Goal: Check status: Check status

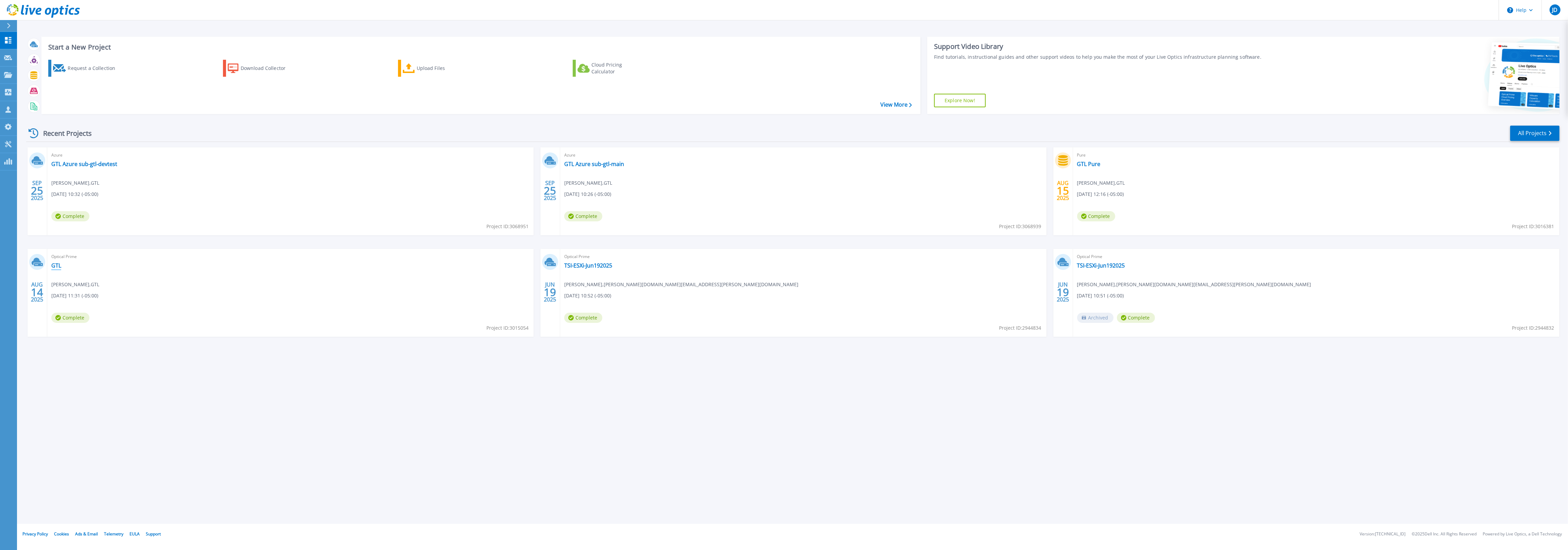
click at [58, 268] on link "GTL" at bounding box center [56, 265] width 10 height 6
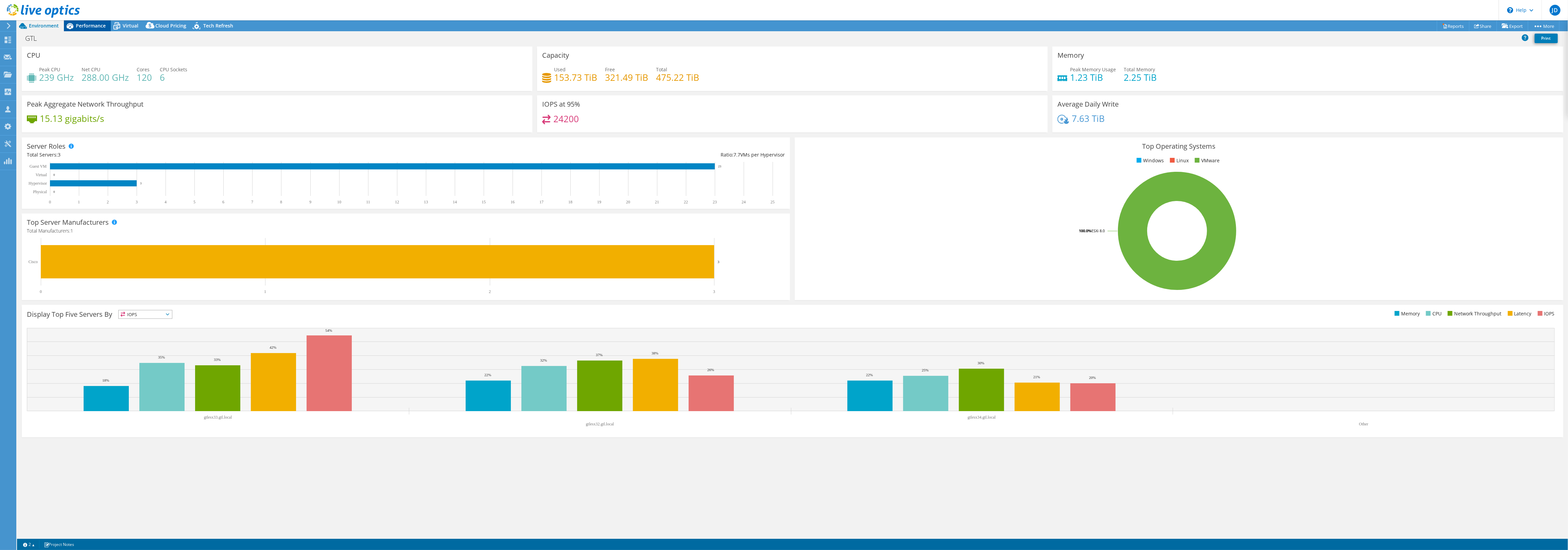
click at [77, 27] on span "Performance" at bounding box center [90, 26] width 30 height 6
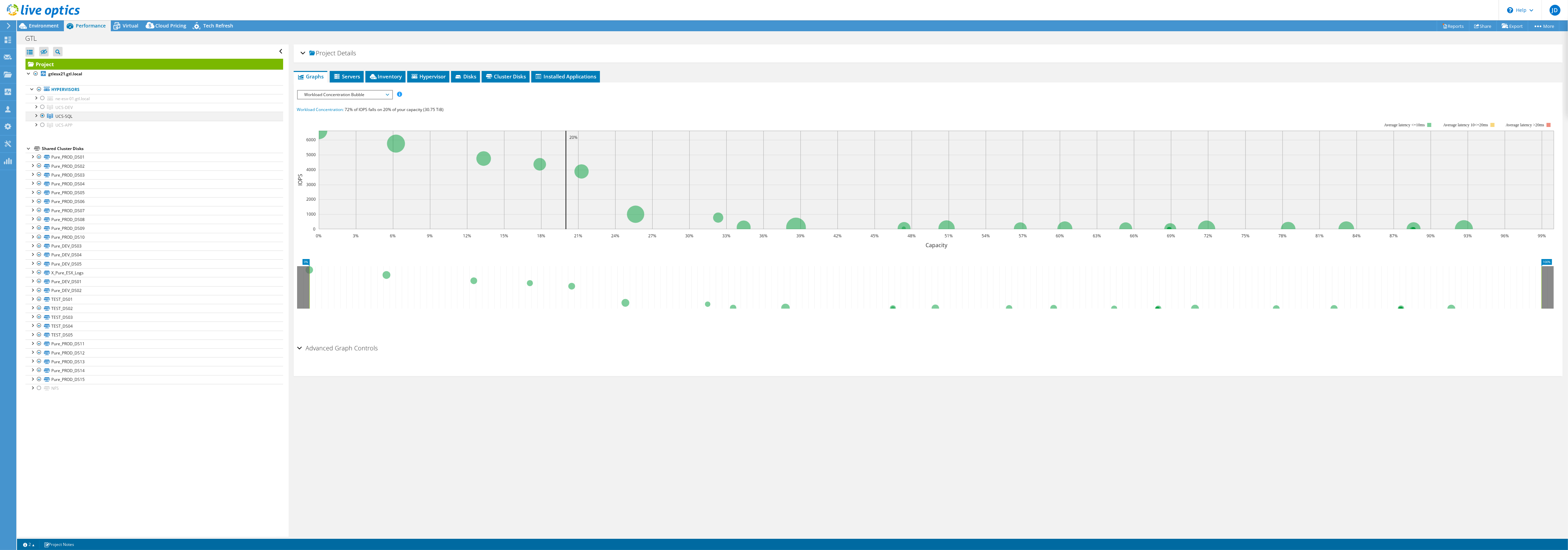
click at [42, 118] on div at bounding box center [42, 116] width 6 height 8
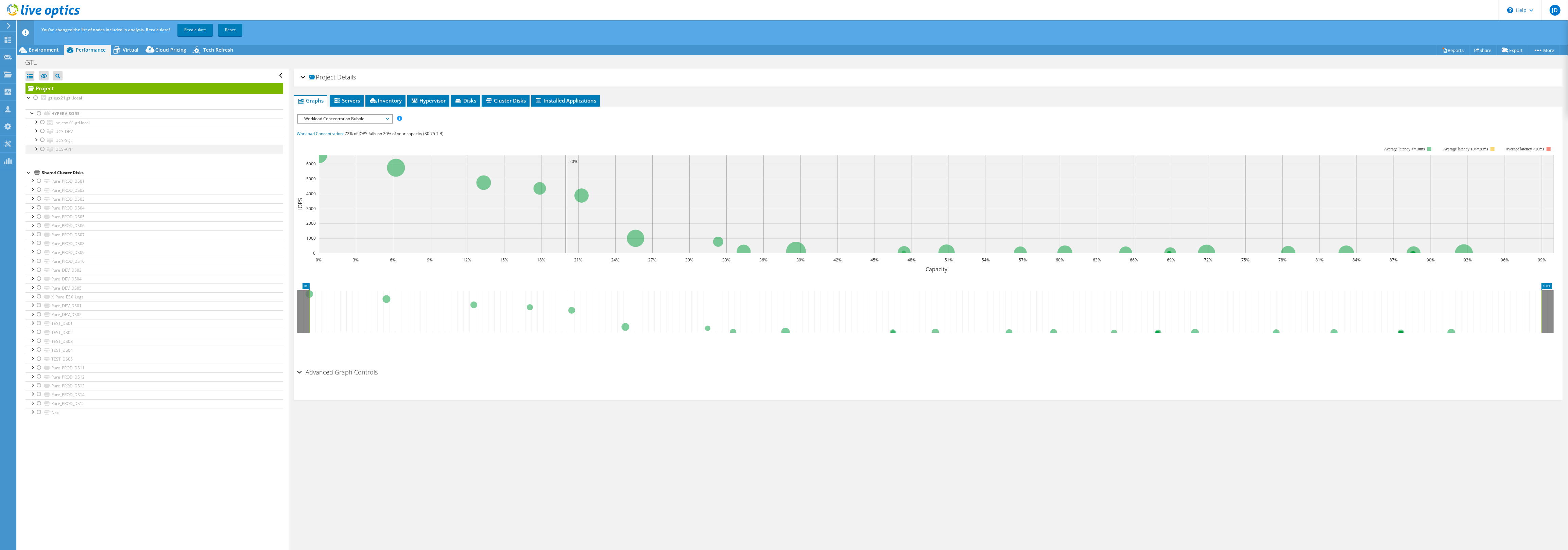
click at [44, 151] on div at bounding box center [42, 149] width 6 height 8
click at [194, 28] on link "Recalculate" at bounding box center [195, 29] width 36 height 12
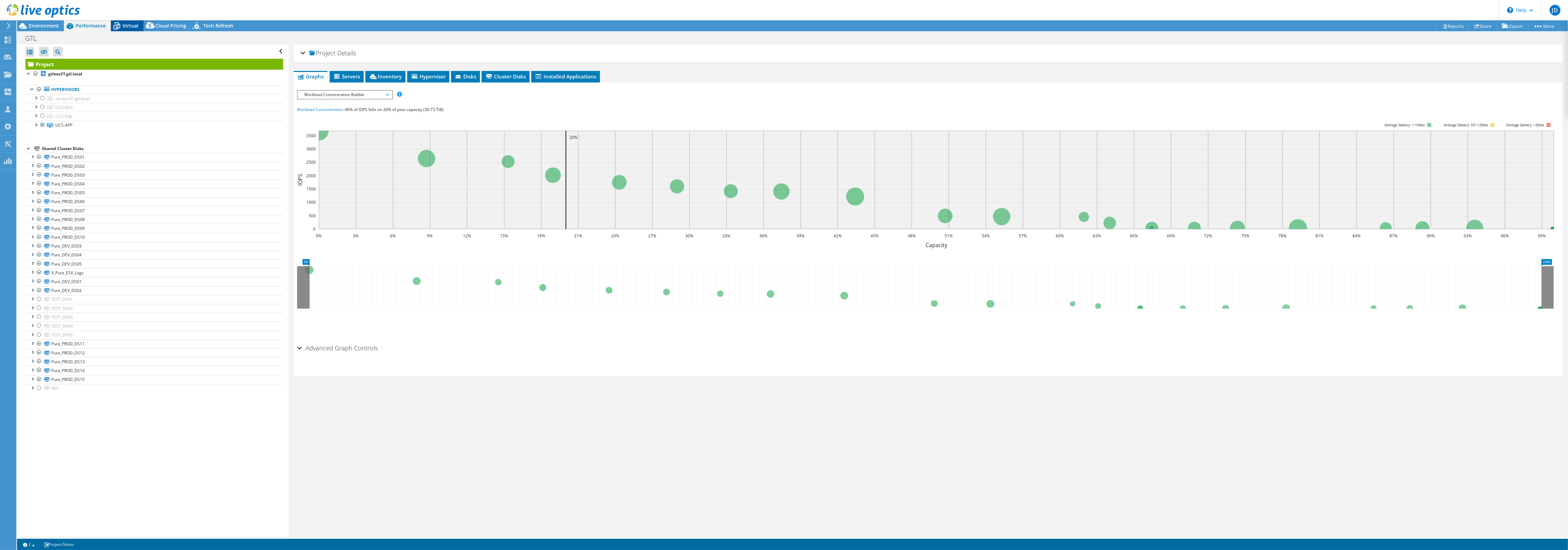
click at [128, 27] on span "Virtual" at bounding box center [130, 26] width 15 height 6
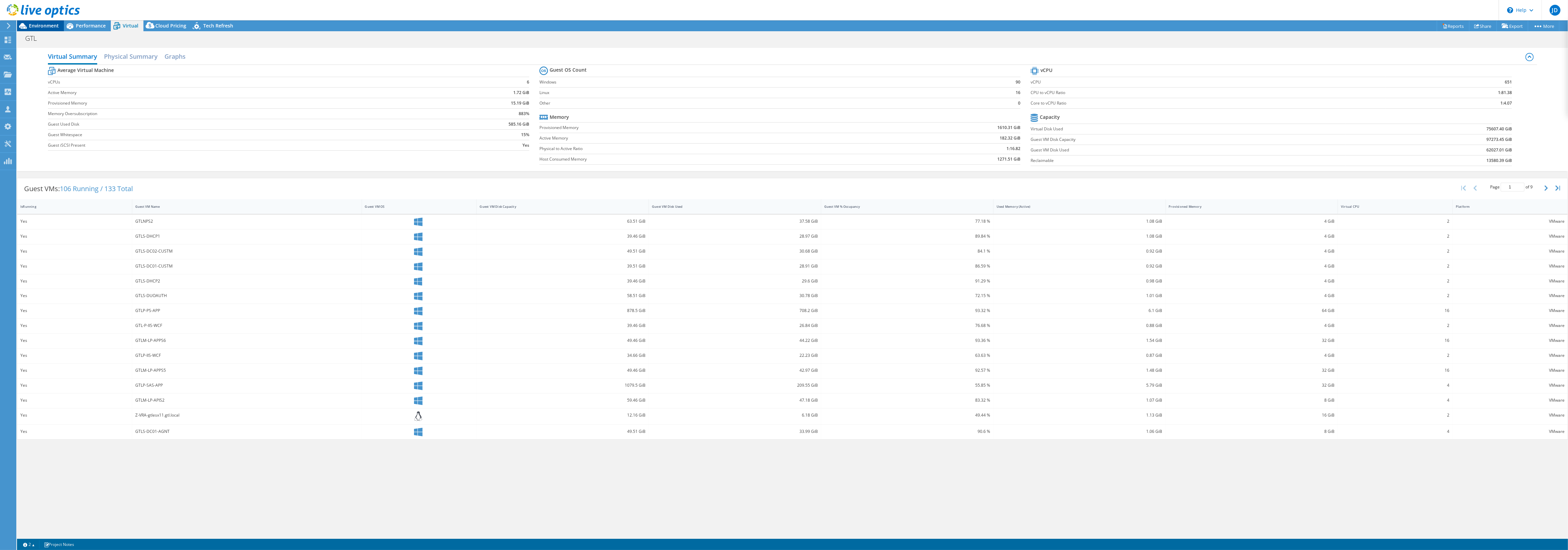
click at [45, 27] on span "Environment" at bounding box center [44, 26] width 30 height 6
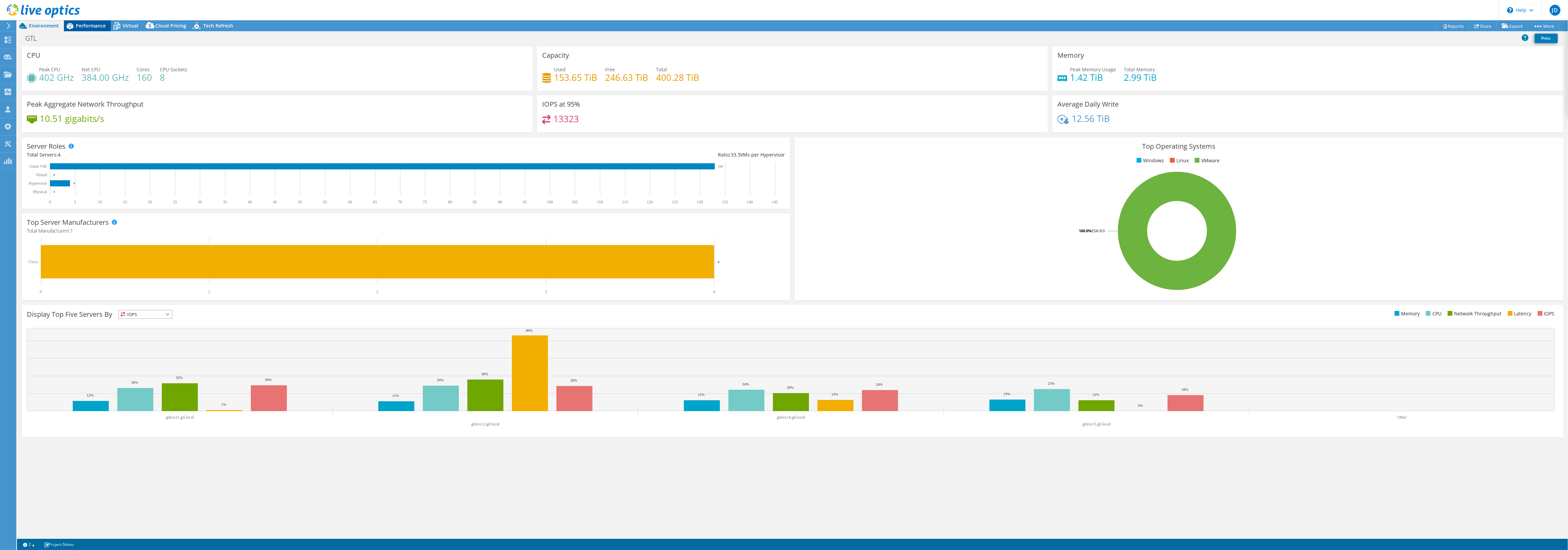
click at [87, 27] on span "Performance" at bounding box center [90, 26] width 30 height 6
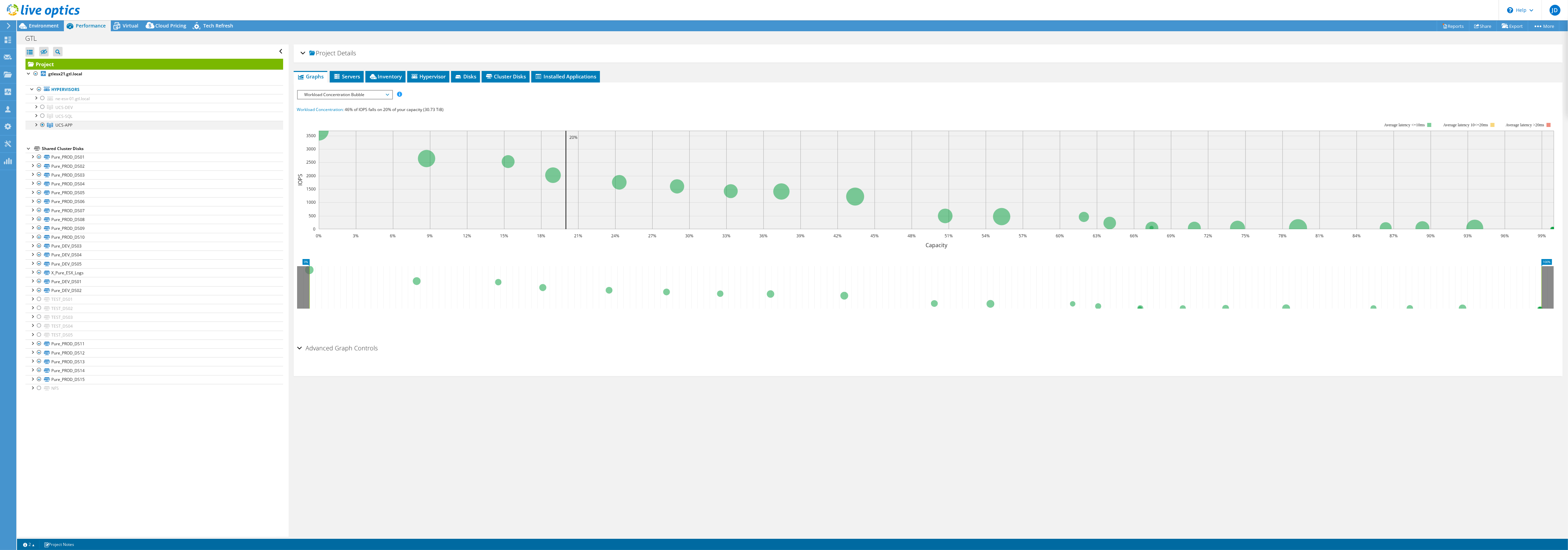
click at [43, 125] on div at bounding box center [42, 125] width 6 height 8
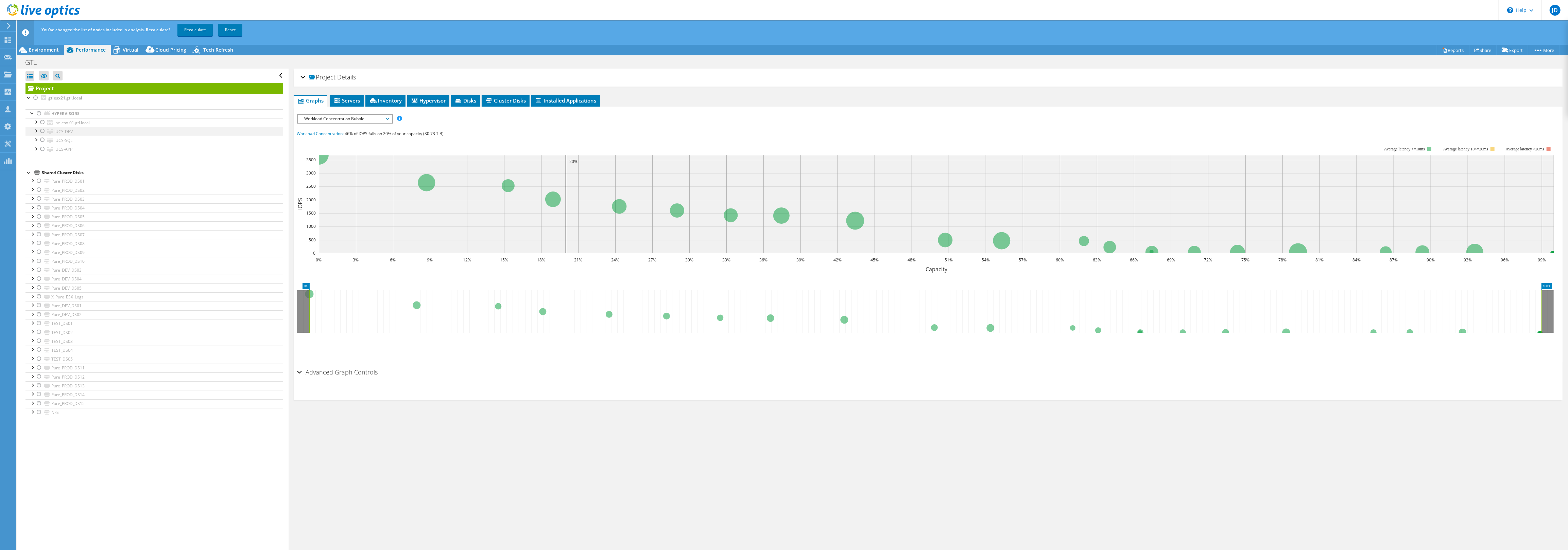
click at [45, 132] on div at bounding box center [42, 131] width 6 height 8
click at [192, 31] on link "Recalculate" at bounding box center [195, 29] width 36 height 12
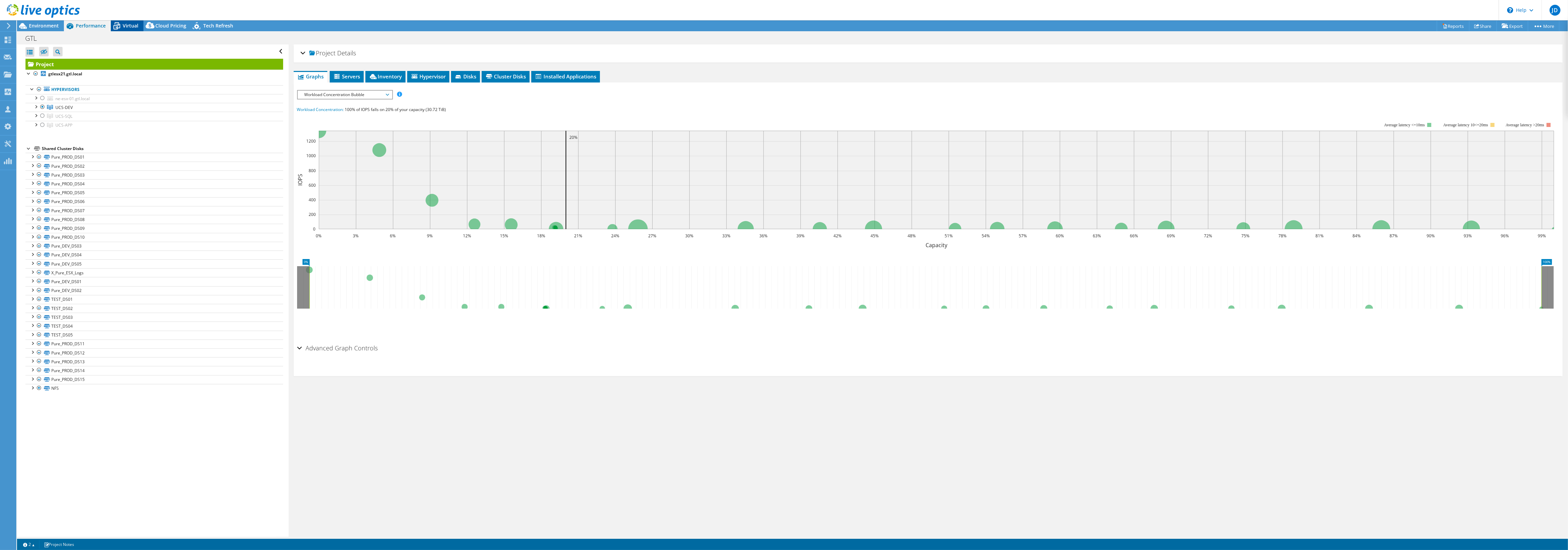
click at [134, 30] on div "Virtual" at bounding box center [127, 25] width 32 height 10
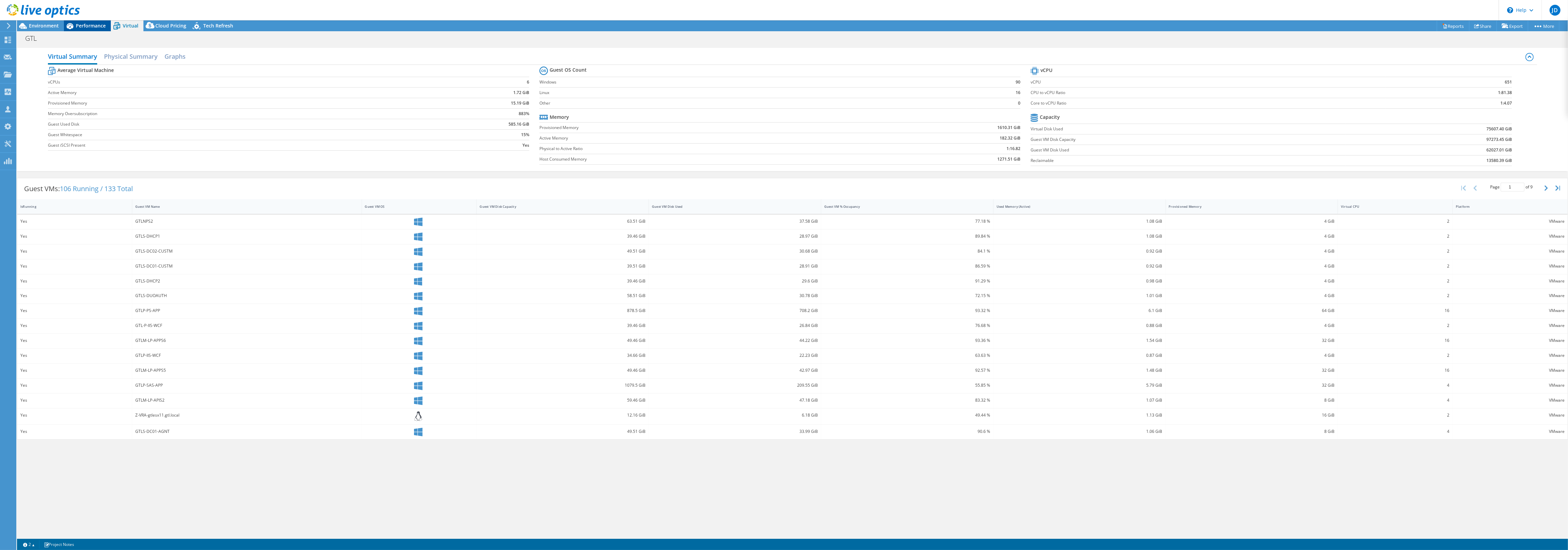
click at [79, 25] on span "Performance" at bounding box center [90, 26] width 30 height 6
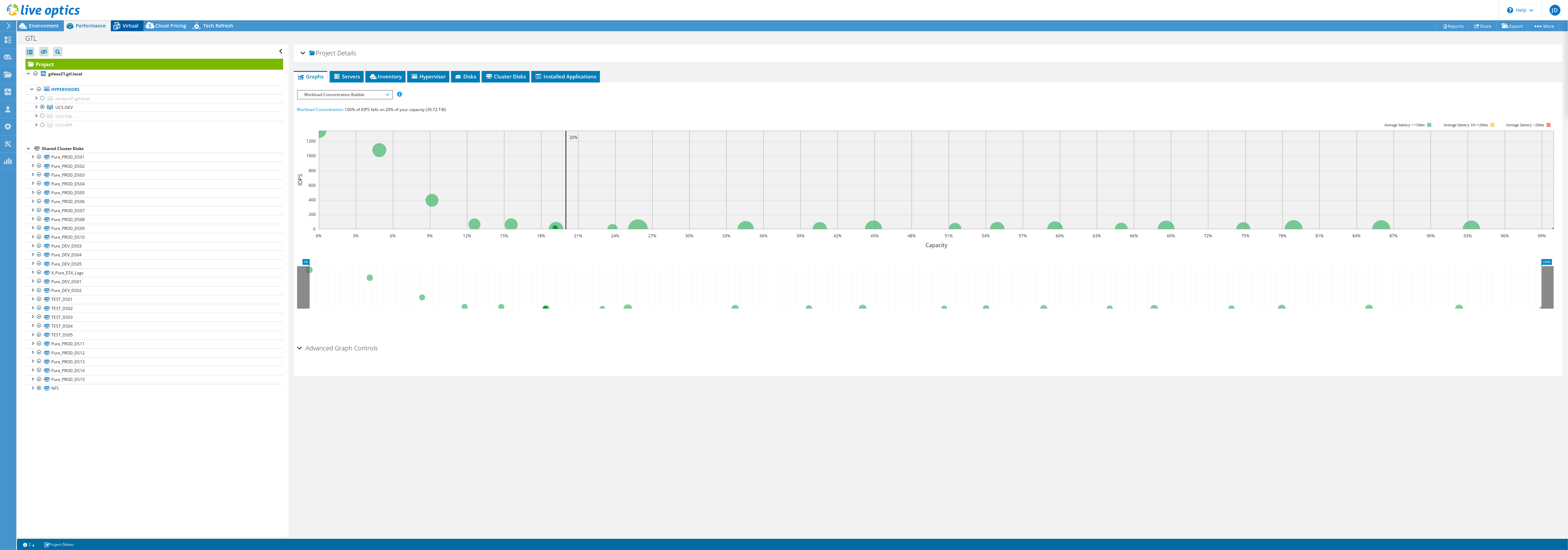
click at [125, 28] on span "Virtual" at bounding box center [130, 26] width 15 height 6
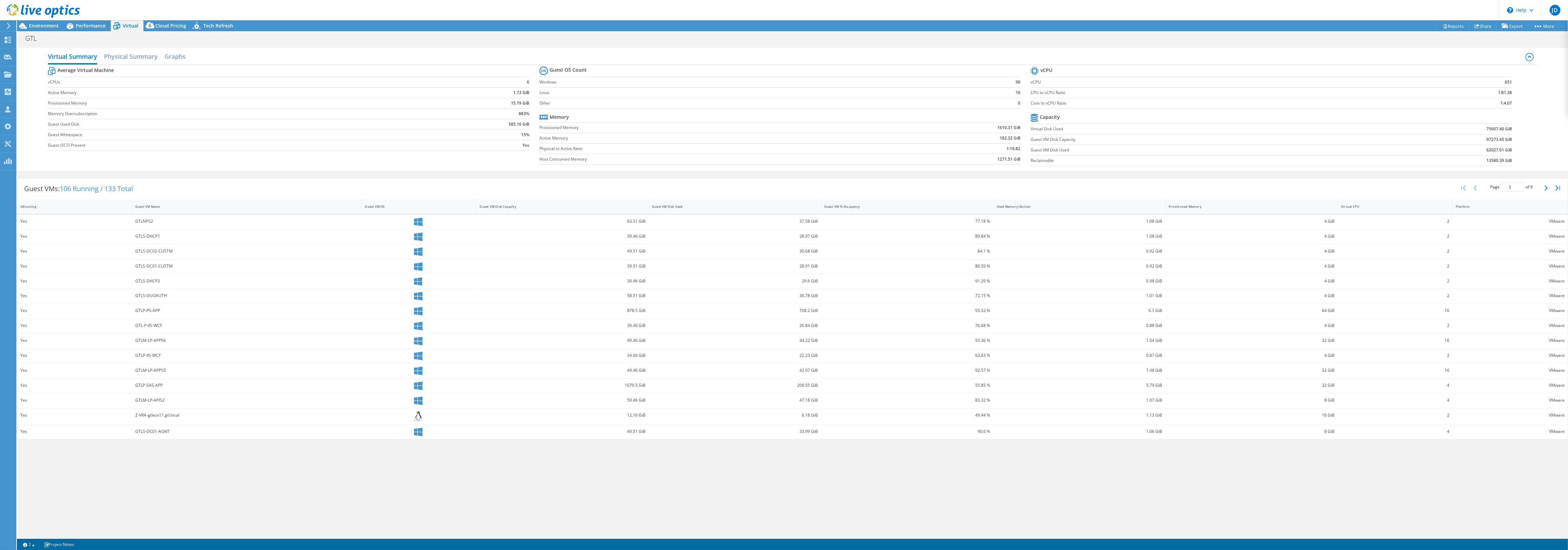
drag, startPoint x: 77, startPoint y: 23, endPoint x: 70, endPoint y: 32, distance: 11.4
click at [77, 23] on span "Performance" at bounding box center [90, 26] width 30 height 6
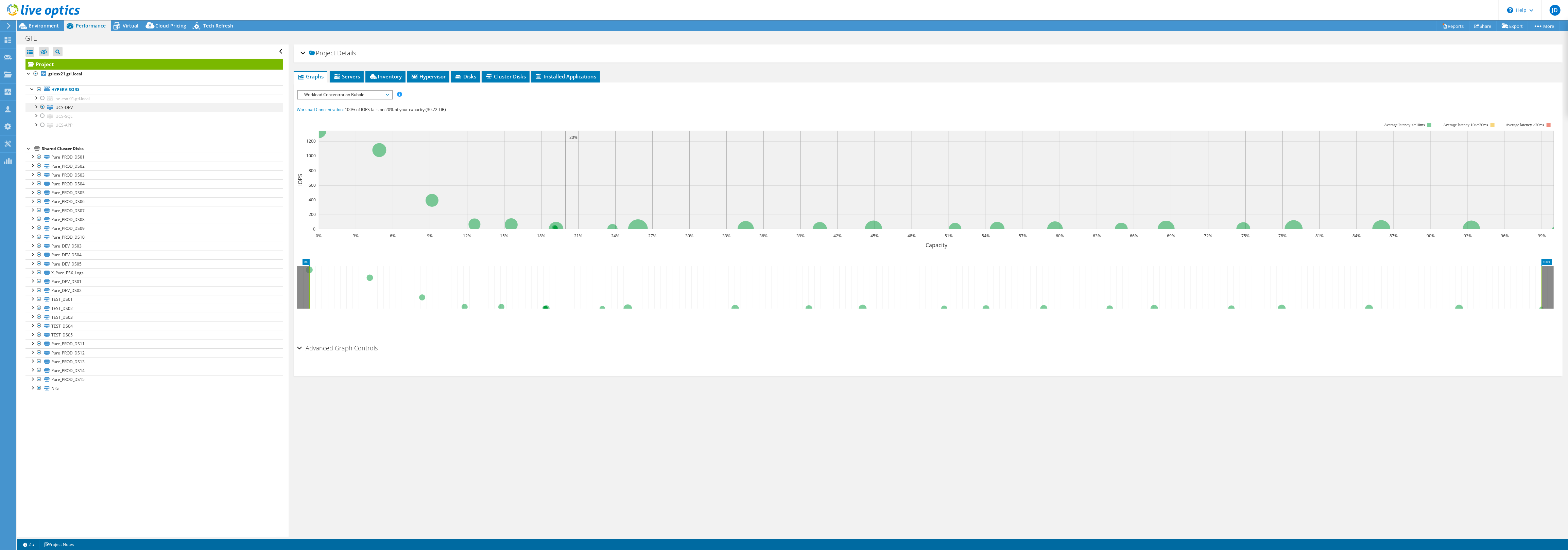
click at [40, 106] on div at bounding box center [42, 107] width 6 height 8
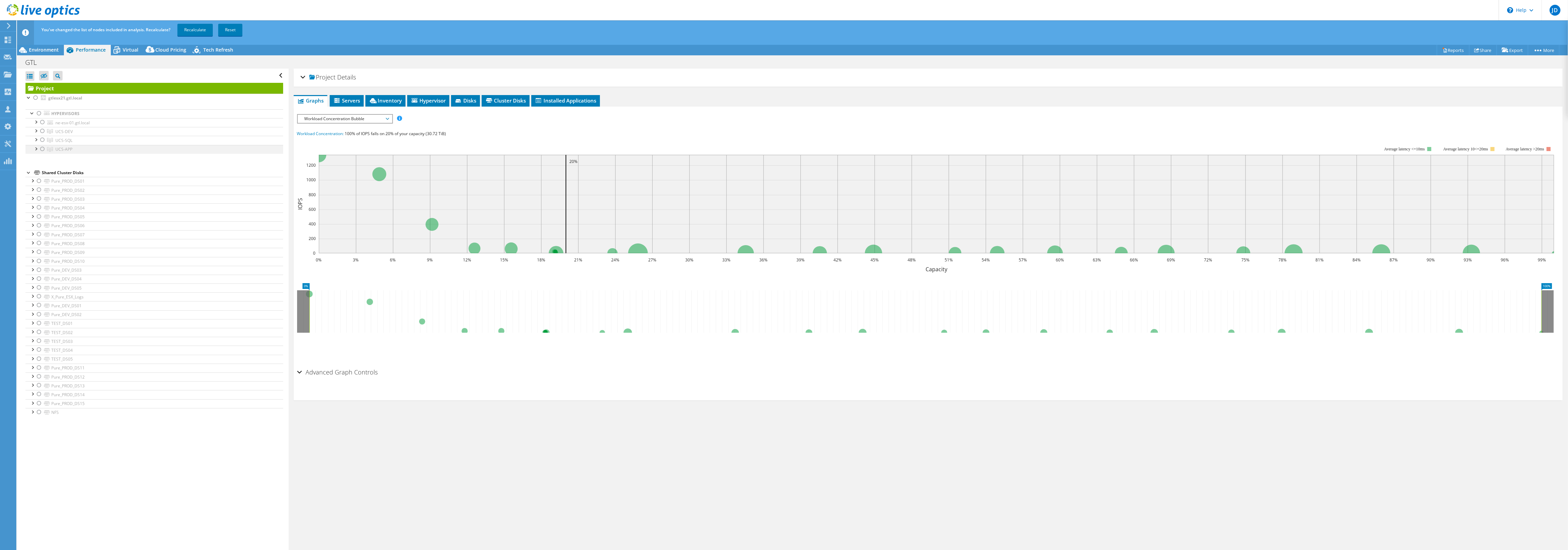
click at [41, 149] on div at bounding box center [42, 149] width 6 height 8
click at [187, 27] on link "Recalculate" at bounding box center [195, 29] width 36 height 12
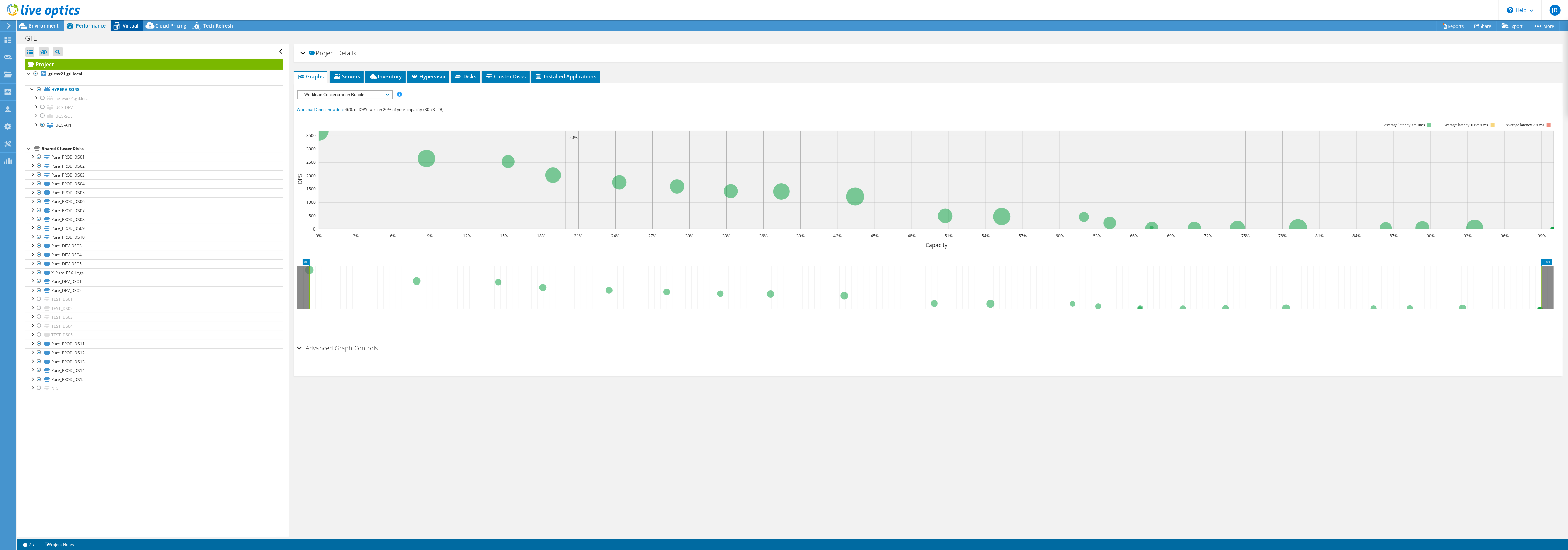
click at [126, 27] on span "Virtual" at bounding box center [130, 26] width 15 height 6
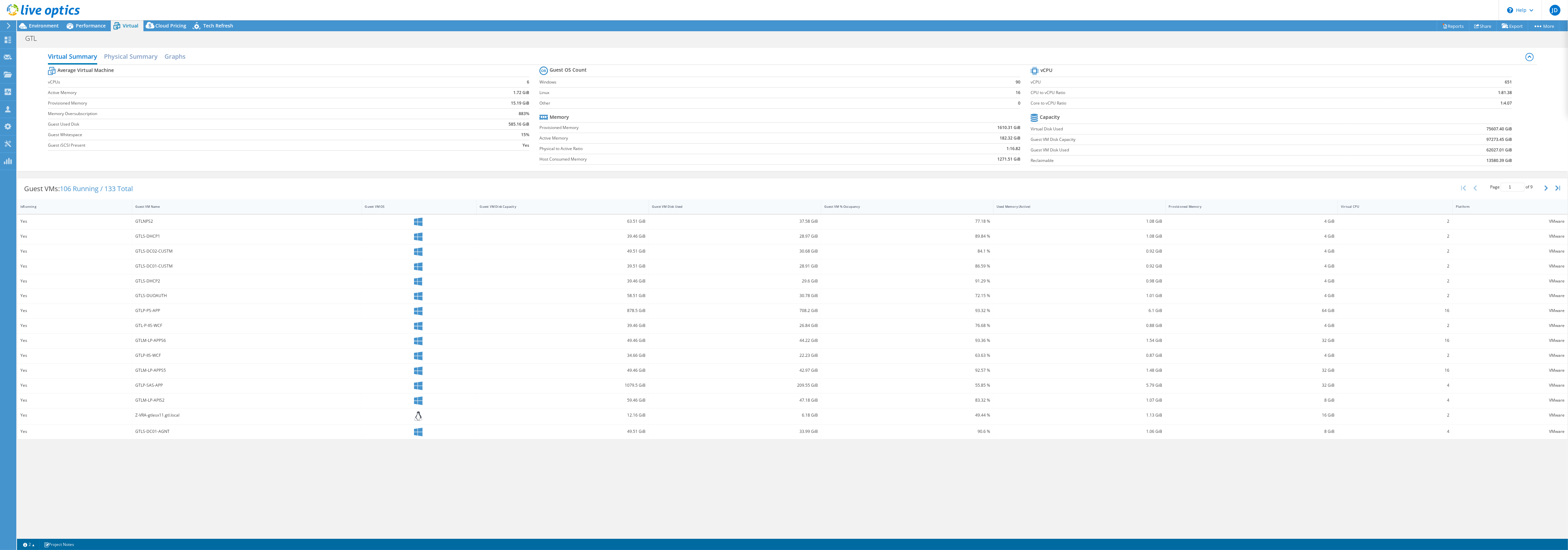
click at [77, 21] on div at bounding box center [40, 11] width 80 height 23
click at [76, 23] on span "Performance" at bounding box center [90, 26] width 30 height 6
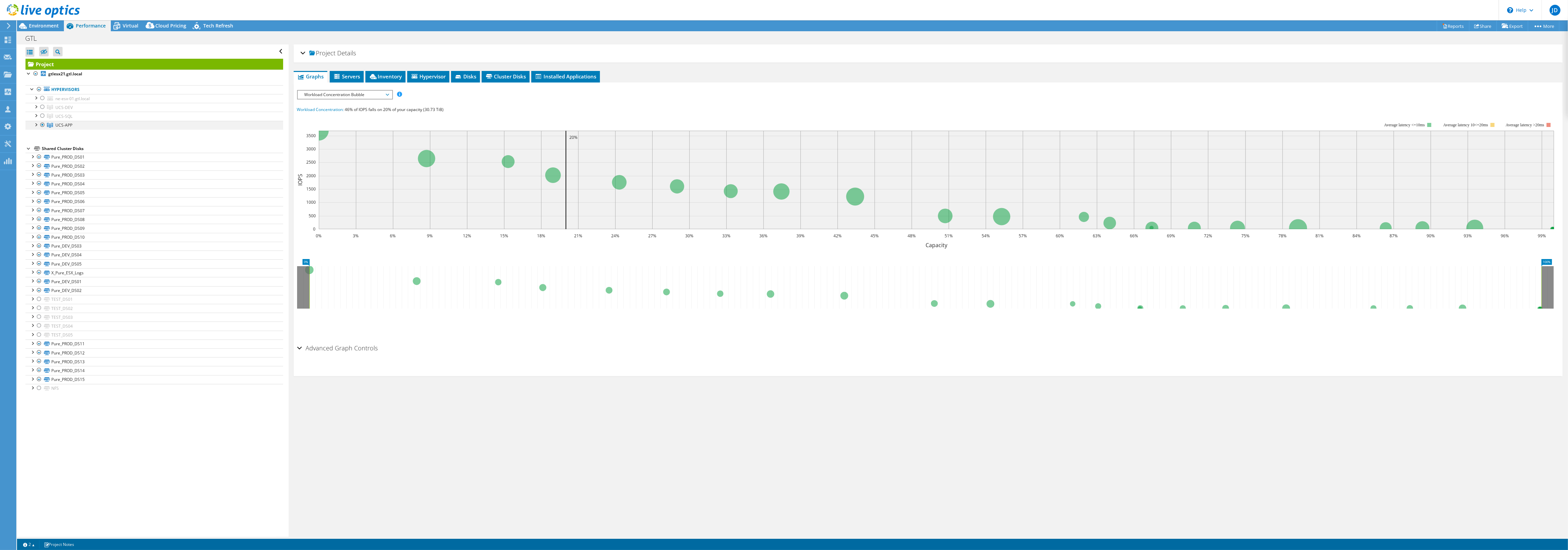
click at [43, 125] on div at bounding box center [42, 125] width 6 height 8
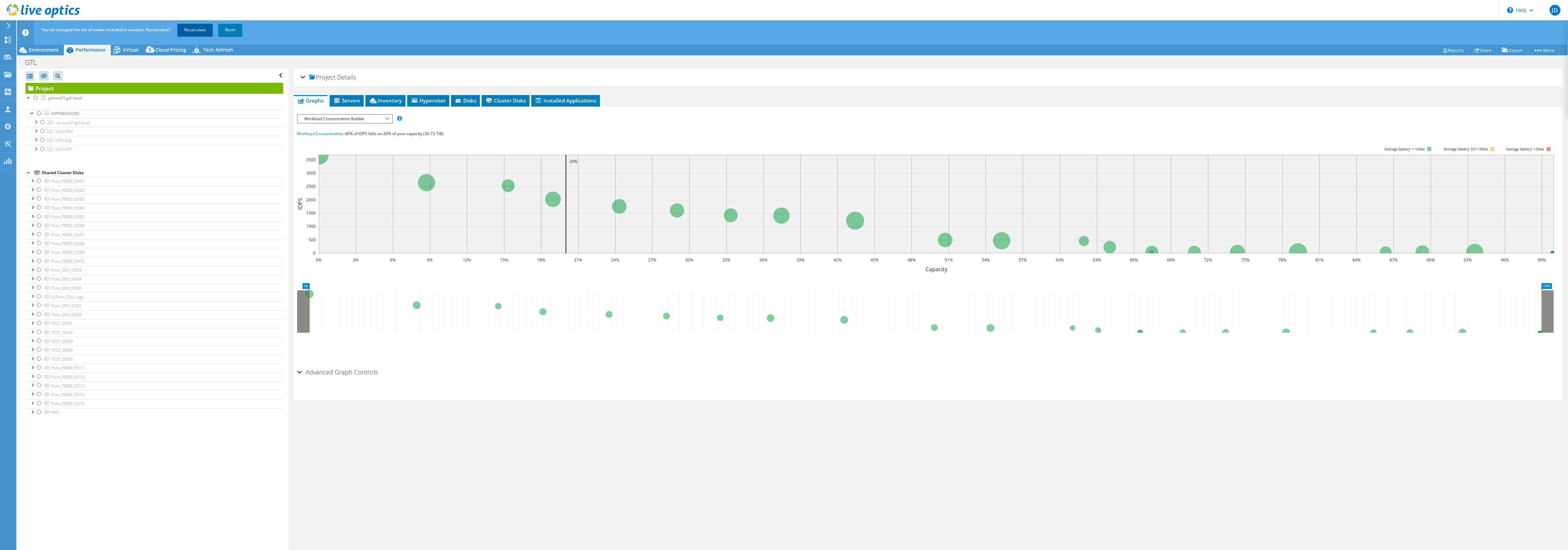
click at [205, 30] on link "Recalculate" at bounding box center [195, 29] width 36 height 12
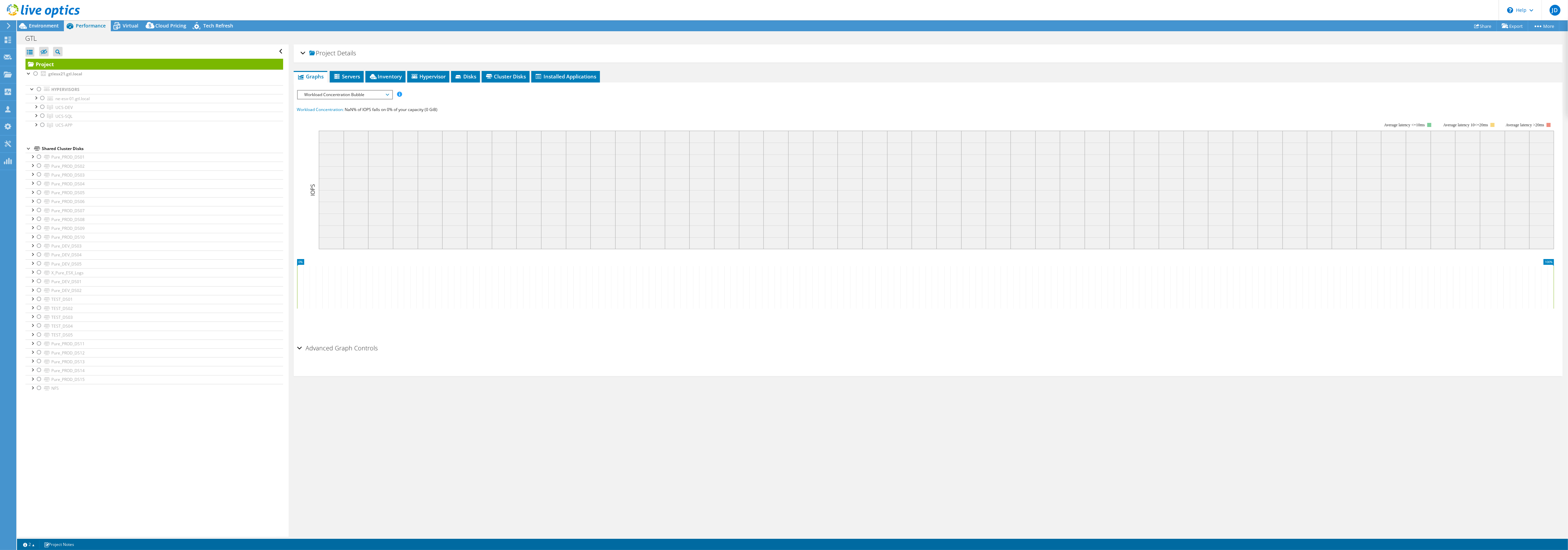
radio input "false"
radio input "true"
click at [10, 37] on use at bounding box center [8, 40] width 6 height 6
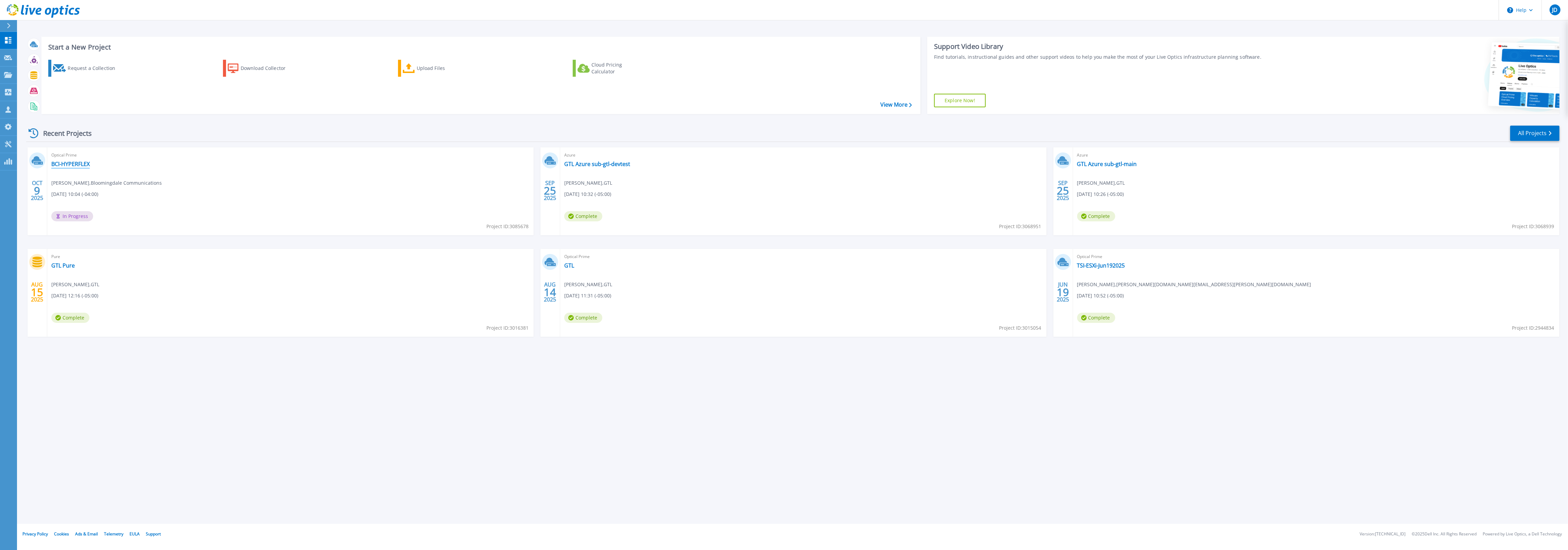
click at [66, 163] on link "BCI-HYPERFLEX" at bounding box center [71, 164] width 39 height 6
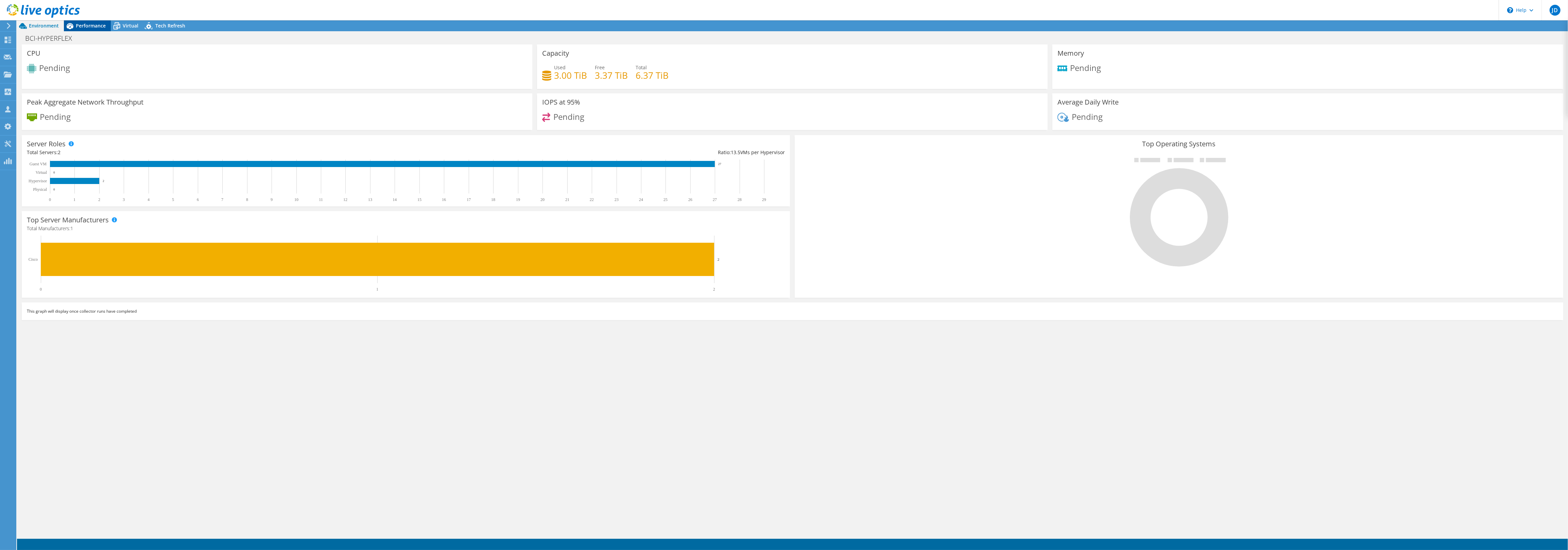
click at [90, 27] on span "Performance" at bounding box center [90, 26] width 30 height 6
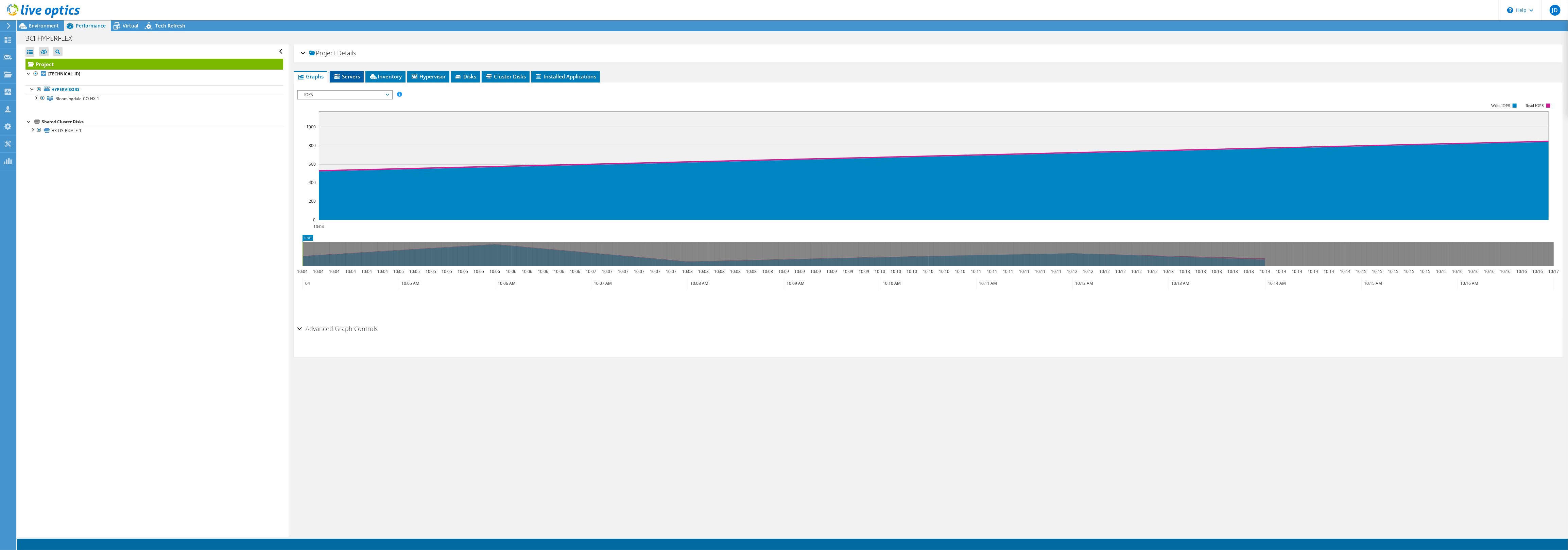
click at [344, 74] on span "Servers" at bounding box center [347, 77] width 27 height 6
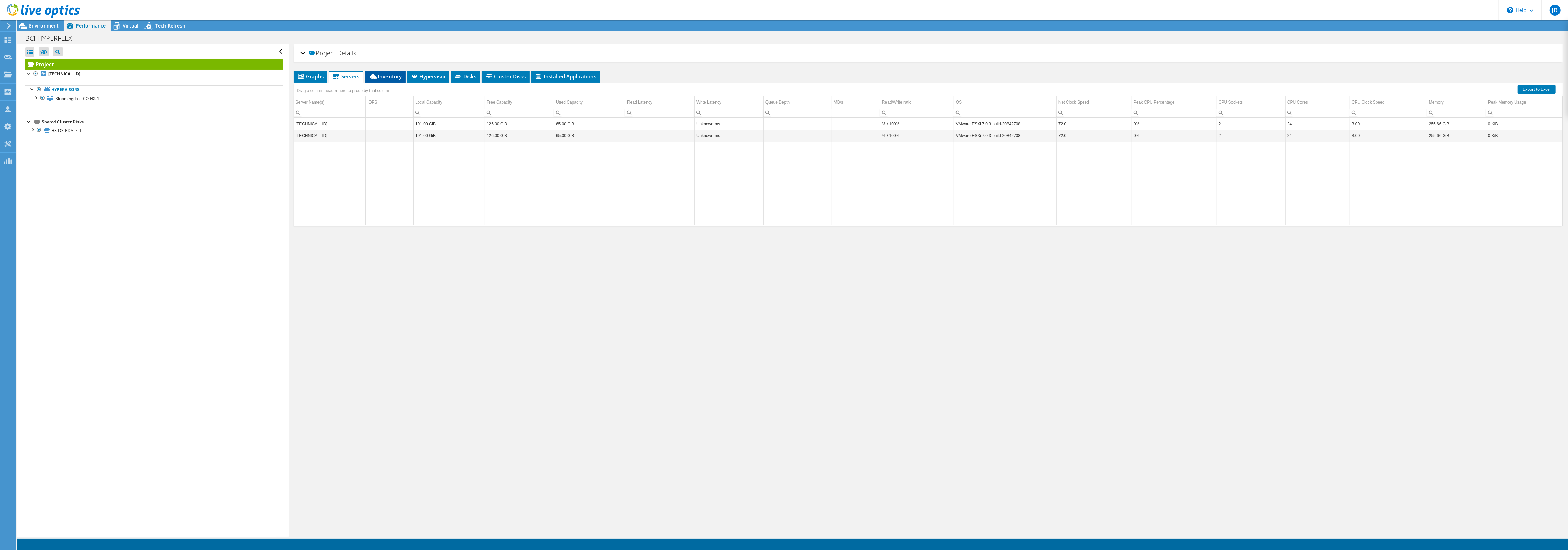
click at [393, 77] on span "Inventory" at bounding box center [385, 77] width 33 height 6
click at [425, 77] on span "Hypervisor" at bounding box center [429, 77] width 36 height 6
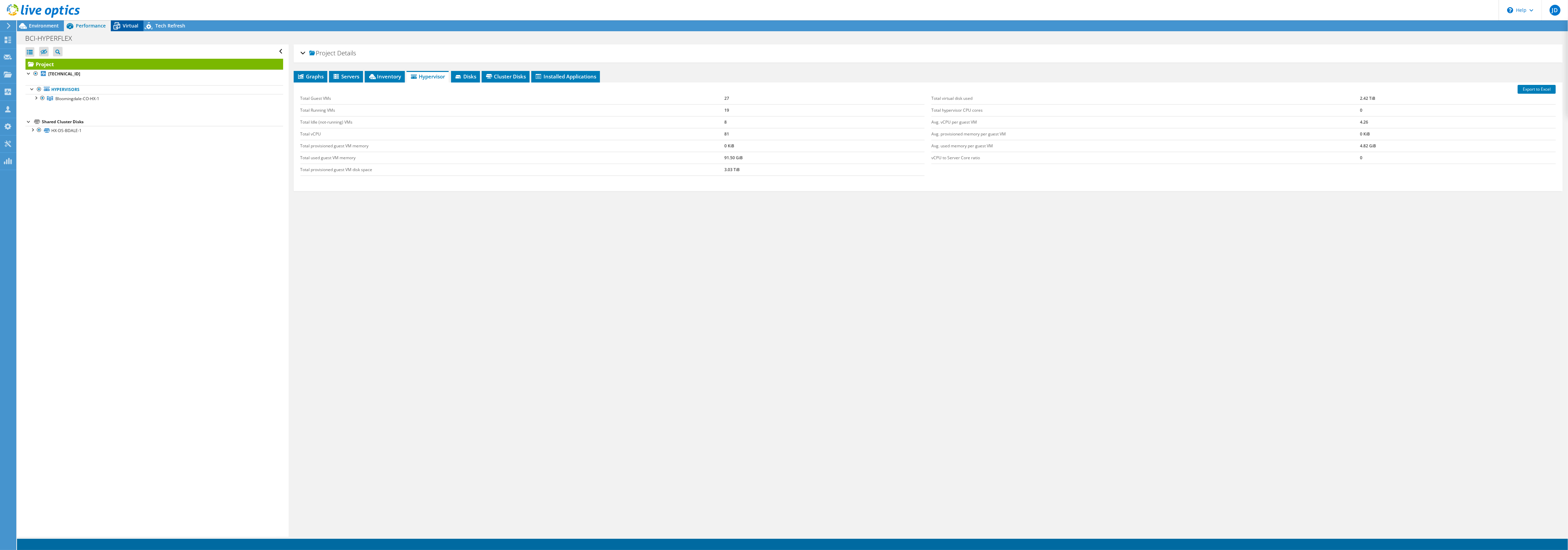
click at [132, 28] on span "Virtual" at bounding box center [130, 26] width 15 height 6
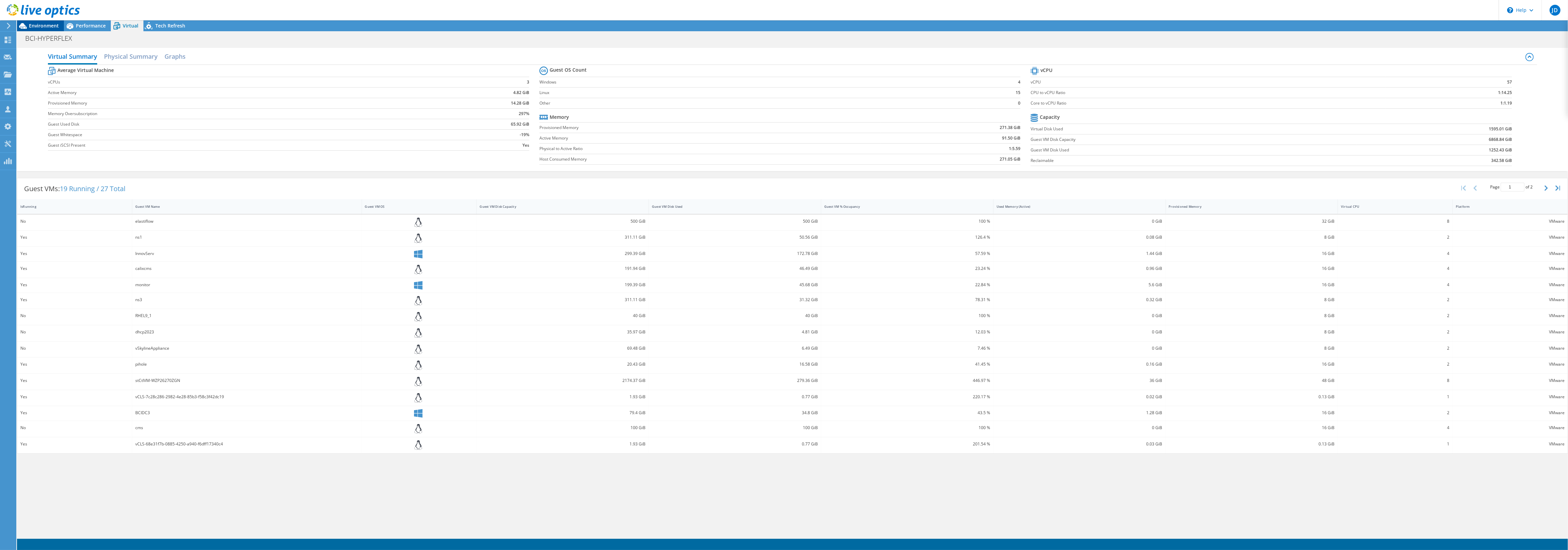
click at [42, 26] on span "Environment" at bounding box center [44, 26] width 30 height 6
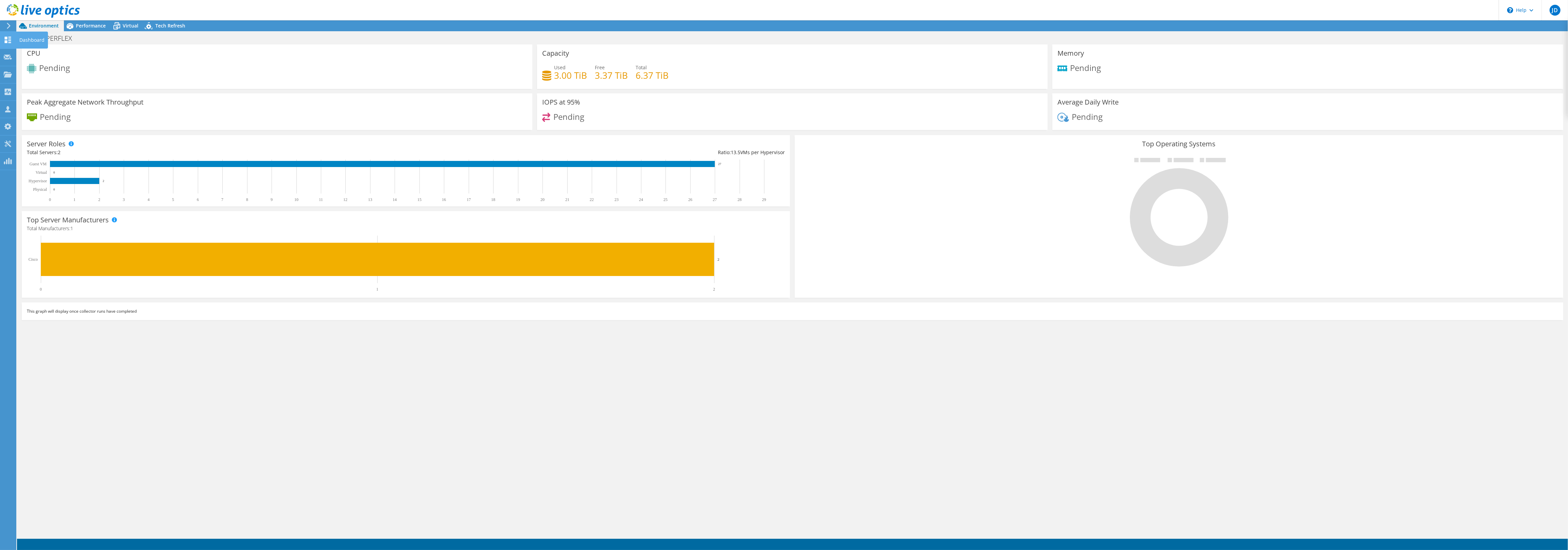
click at [9, 43] on use at bounding box center [8, 40] width 6 height 6
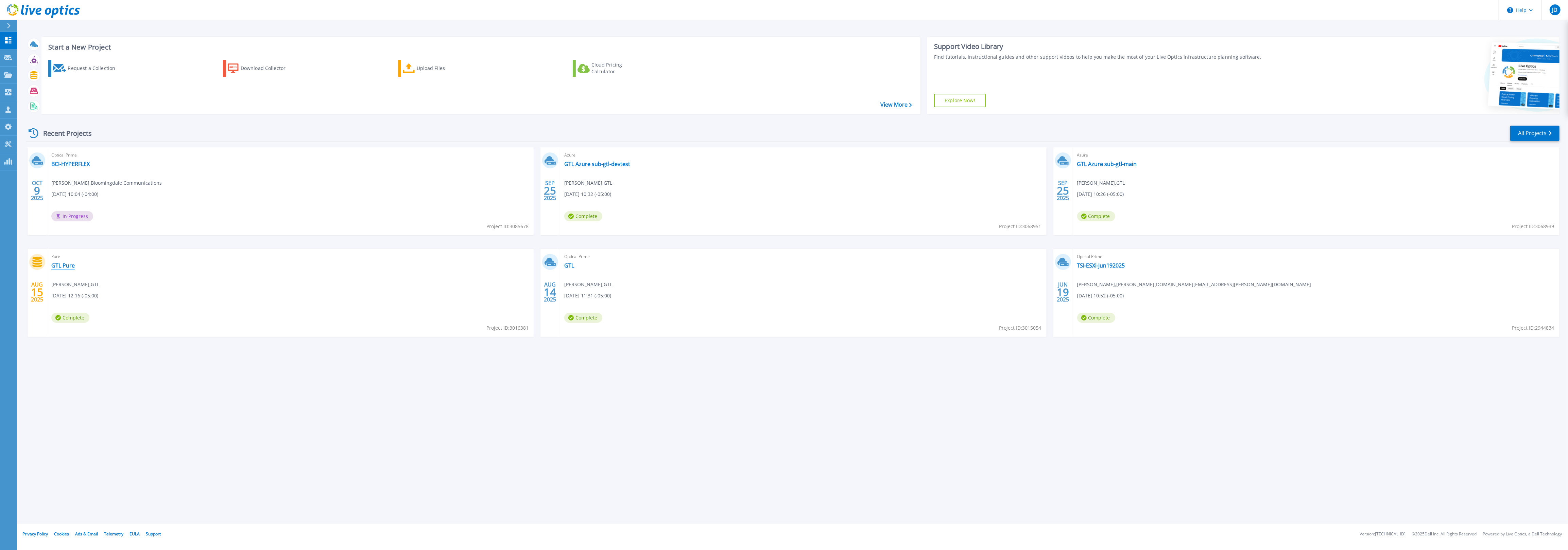
click at [61, 268] on link "GTL Pure" at bounding box center [63, 265] width 23 height 6
click at [571, 268] on link "GTL" at bounding box center [569, 265] width 10 height 6
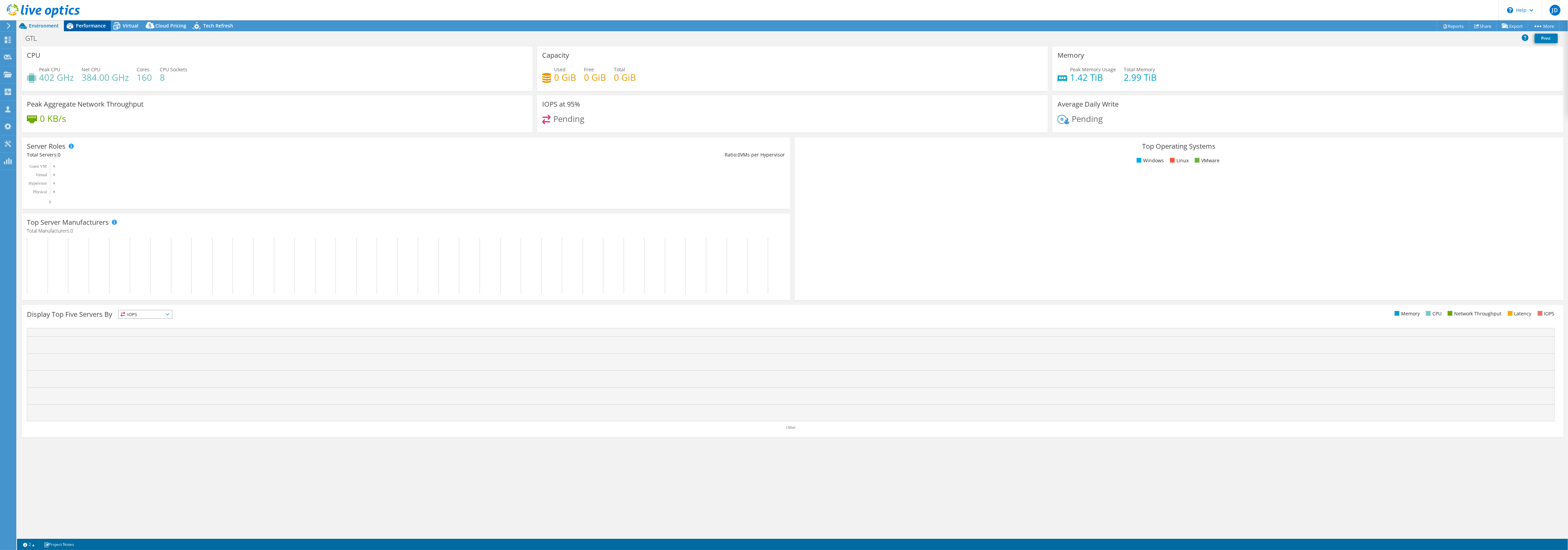
click at [87, 27] on span "Performance" at bounding box center [90, 26] width 30 height 6
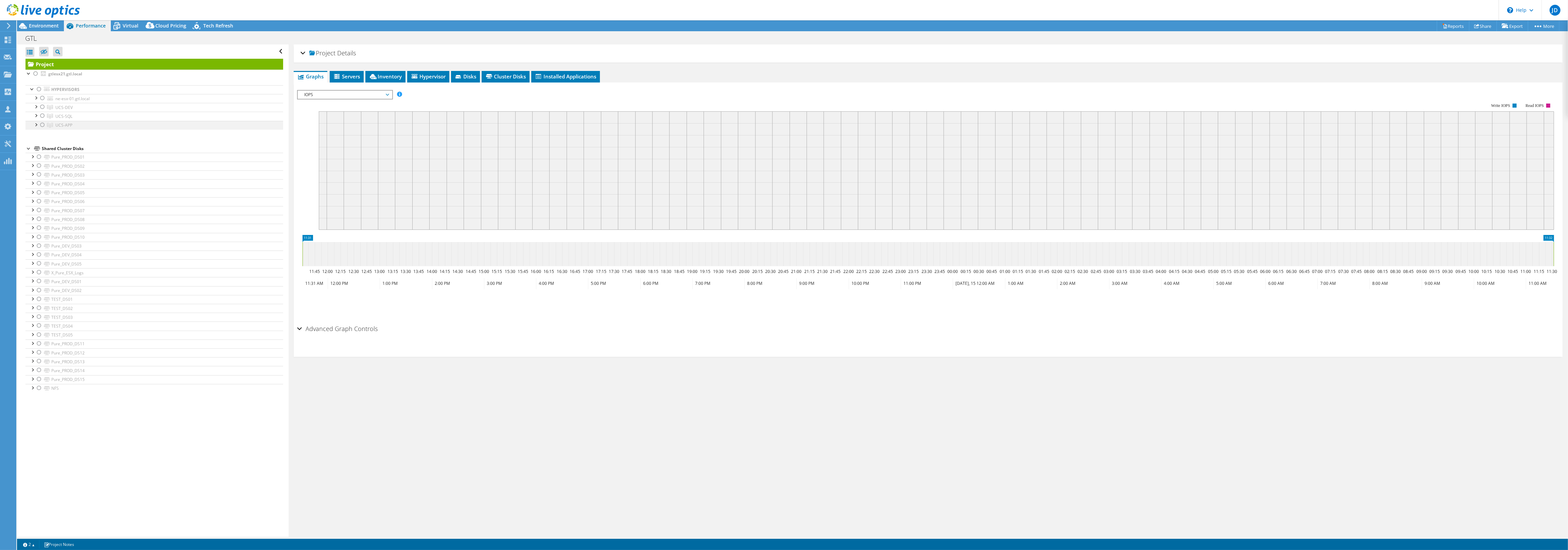
click at [41, 125] on div at bounding box center [42, 125] width 6 height 8
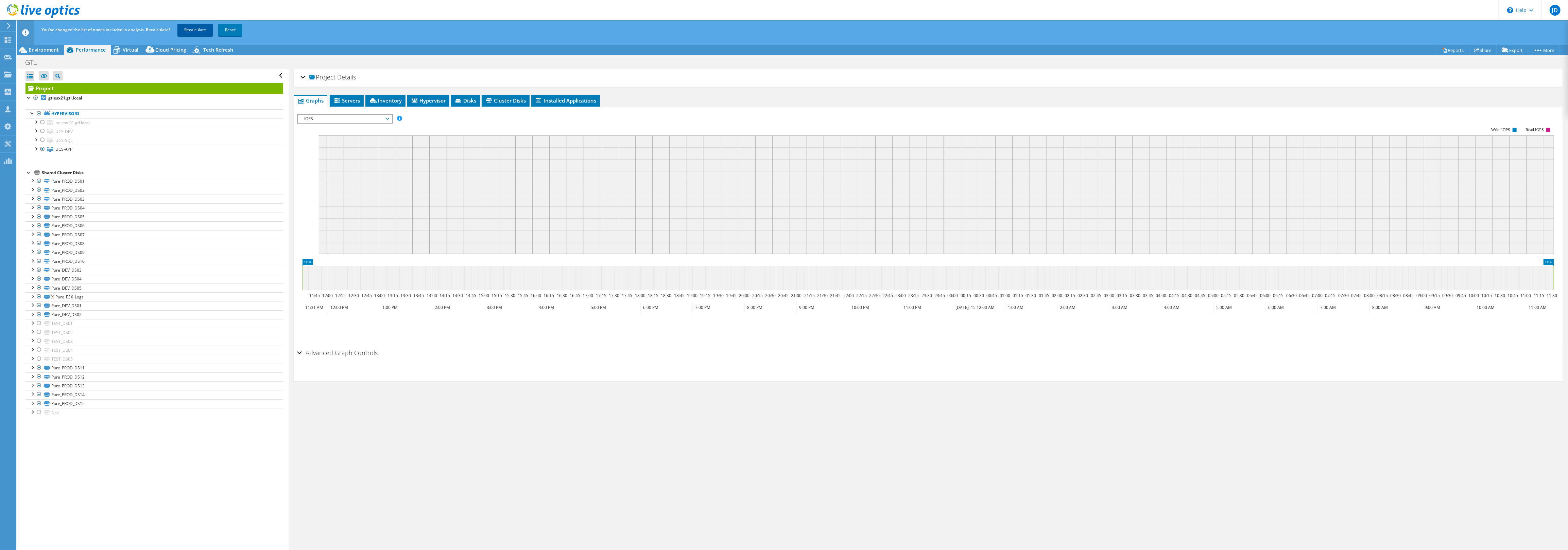
click at [190, 30] on link "Recalculate" at bounding box center [195, 29] width 36 height 12
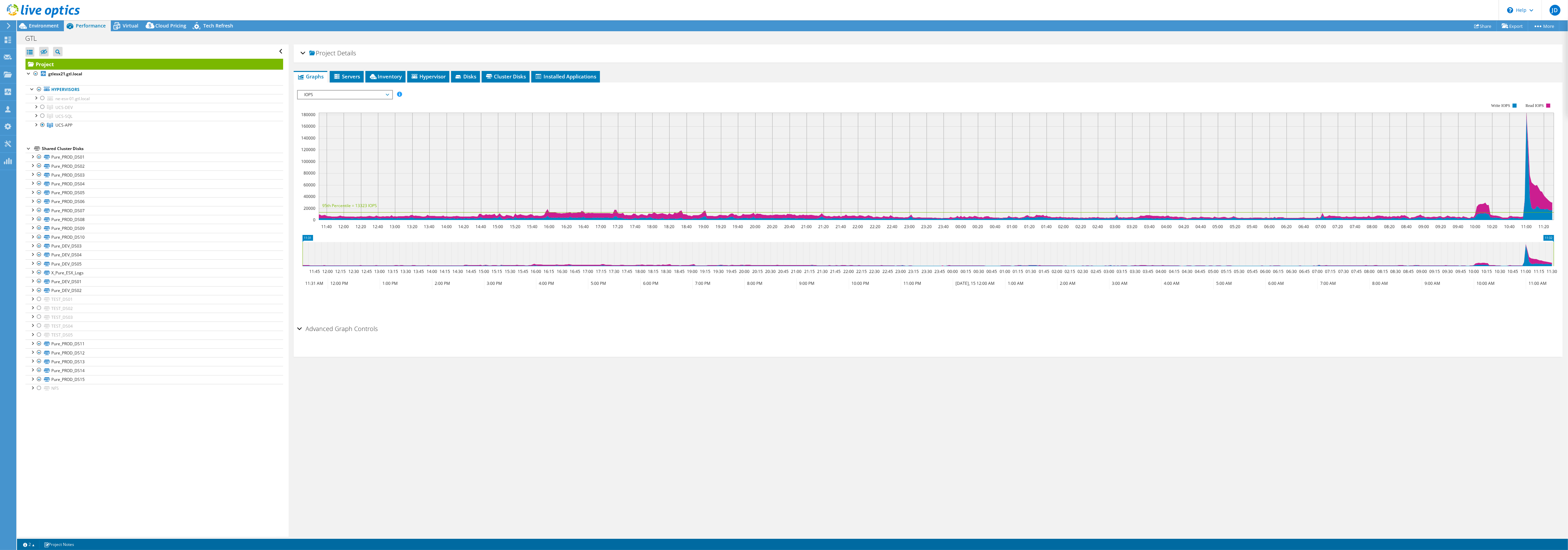
radio input "true"
radio input "false"
click at [125, 28] on span "Virtual" at bounding box center [130, 26] width 15 height 6
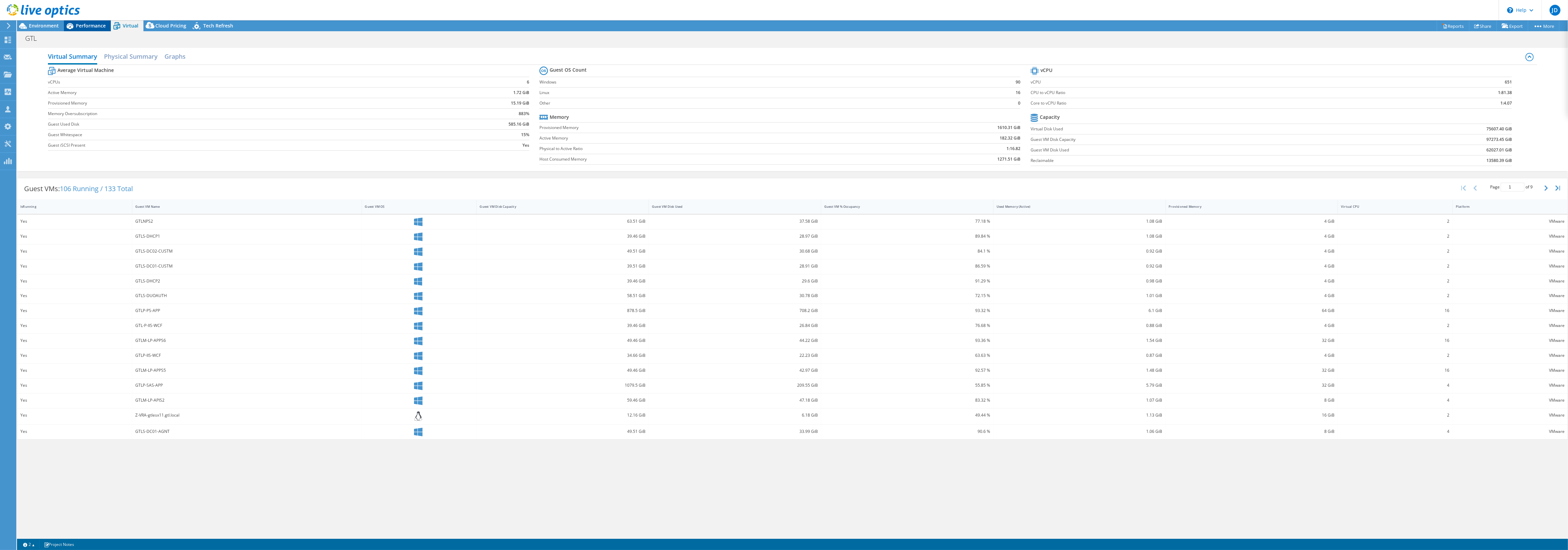
click at [81, 26] on span "Performance" at bounding box center [90, 26] width 30 height 6
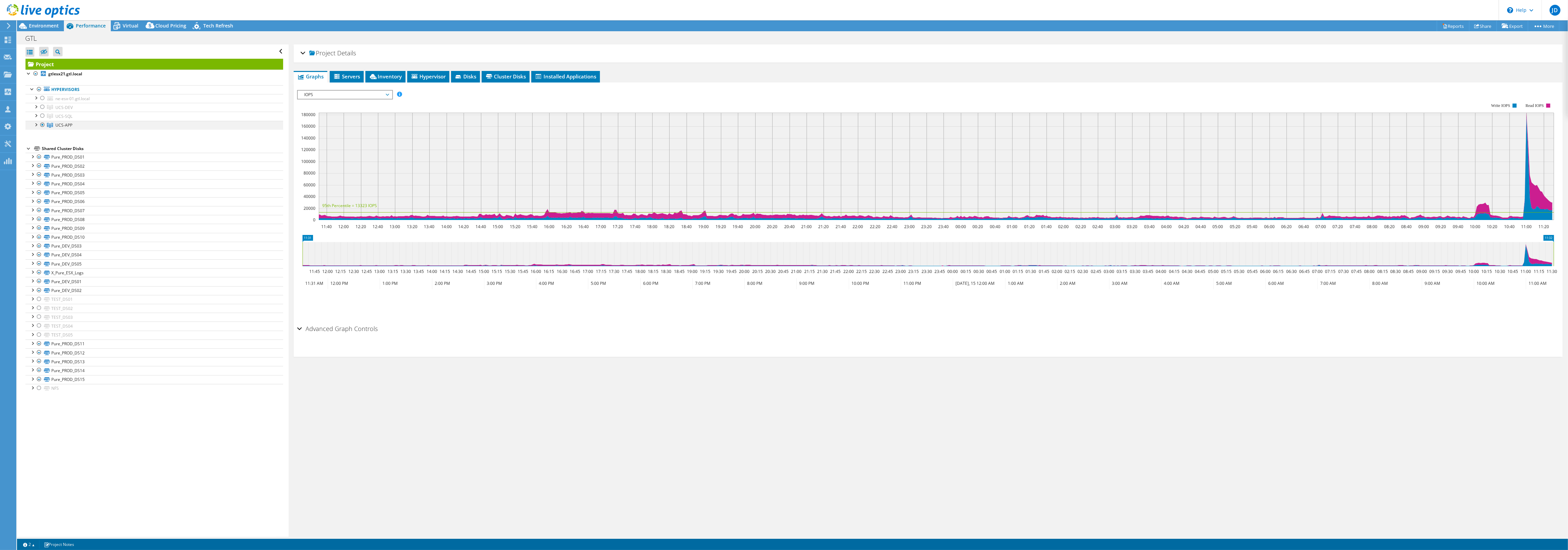
click at [42, 125] on div at bounding box center [42, 125] width 6 height 8
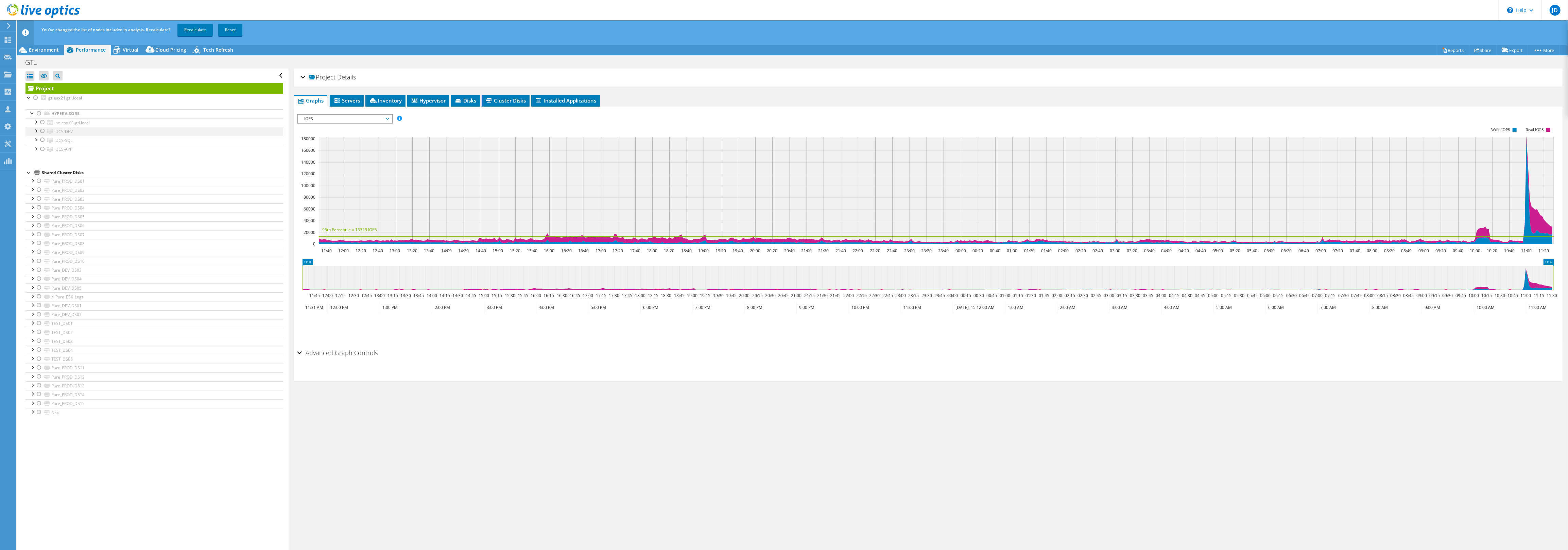
click at [41, 132] on div at bounding box center [42, 131] width 6 height 8
click at [201, 31] on link "Recalculate" at bounding box center [195, 29] width 36 height 12
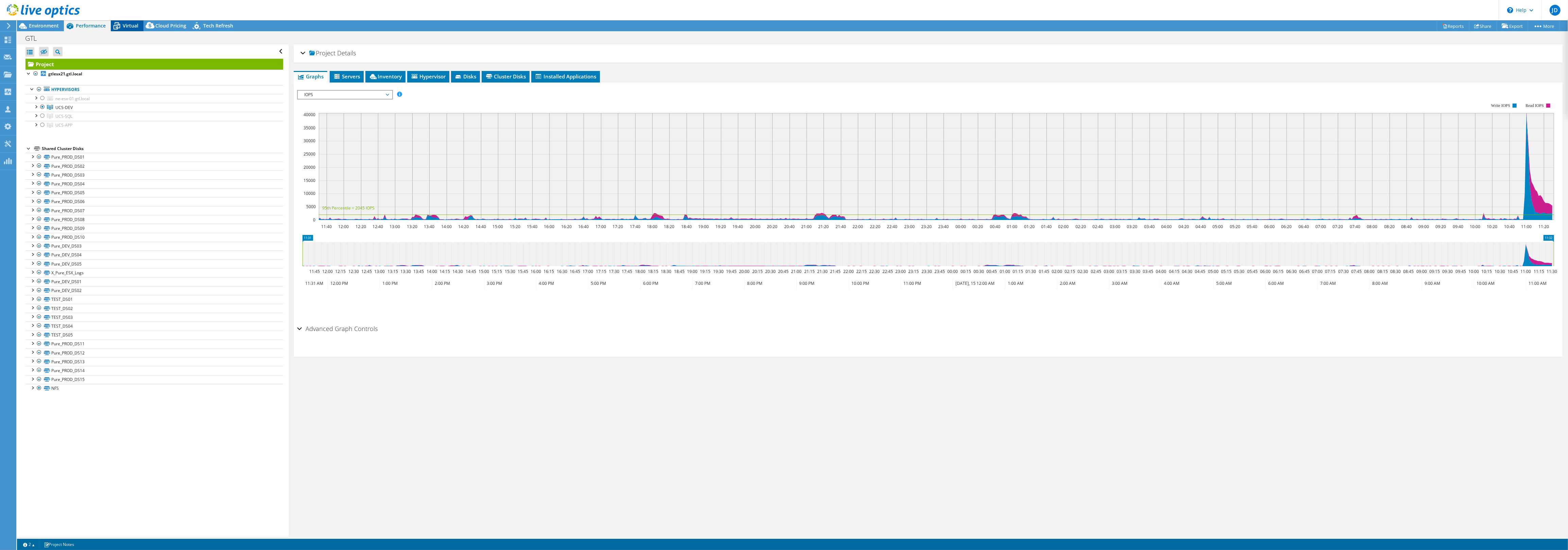
click at [123, 27] on span "Virtual" at bounding box center [130, 26] width 15 height 6
